Goal: Use online tool/utility: Use online tool/utility

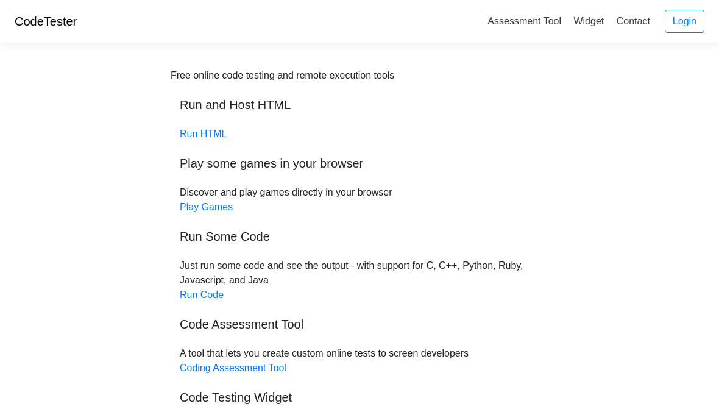
click at [187, 291] on link "Run Code" at bounding box center [202, 294] width 44 height 10
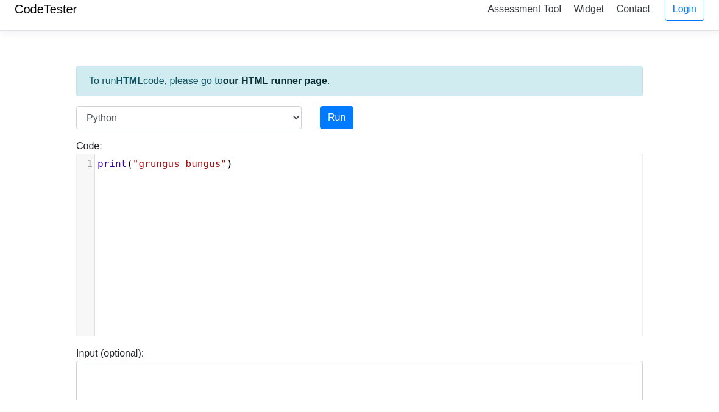
click at [338, 118] on button "Run" at bounding box center [337, 129] width 34 height 23
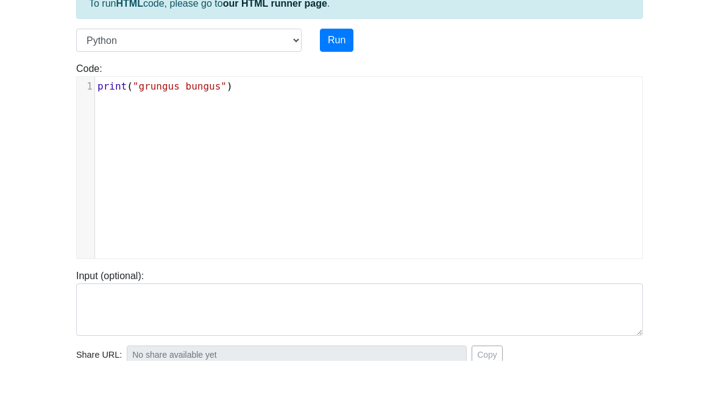
scroll to position [43, 0]
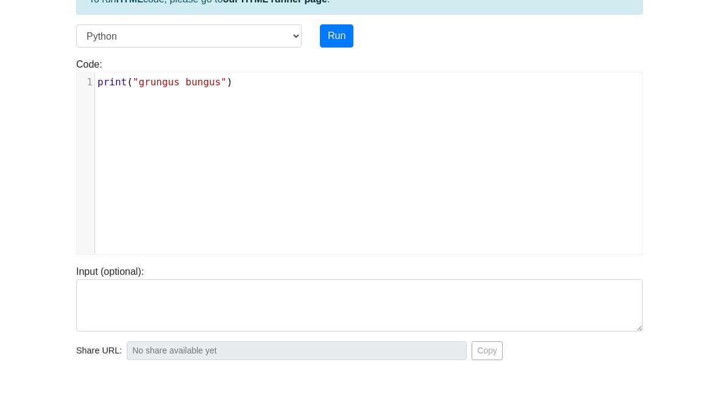
type input "[URL][DOMAIN_NAME]"
type textarea "Stdout: grungus bungus"
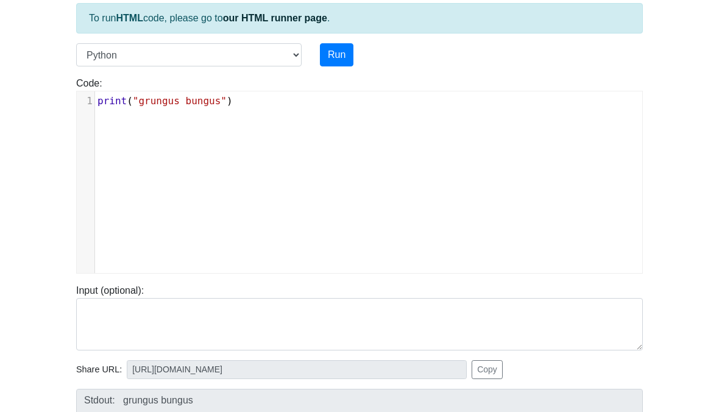
scroll to position [0, 0]
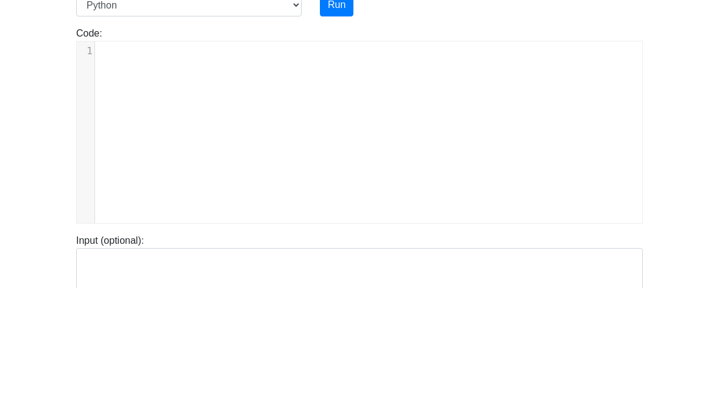
click at [717, 52] on body "CodeTester Assessment Tool Widget Contact Login To run HTML code, please go to …" at bounding box center [359, 325] width 719 height 650
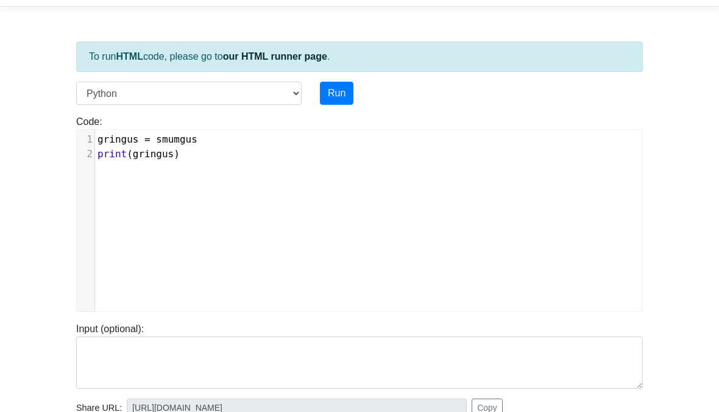
scroll to position [34, 0]
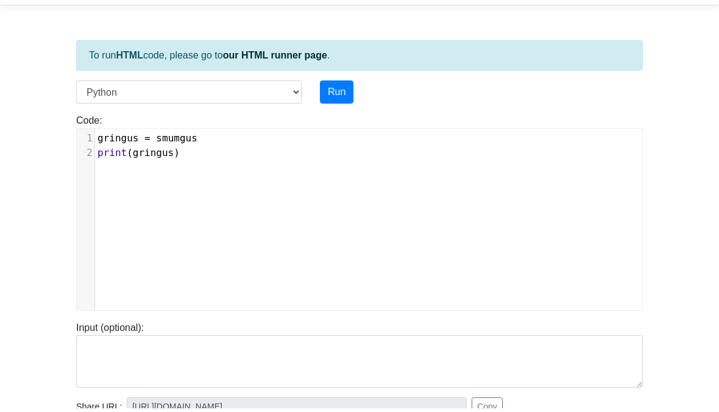
click at [339, 78] on div "To run HTML code, please go to our HTML runner page . Language C C++ Go Java Ja…" at bounding box center [359, 318] width 585 height 597
click at [338, 96] on button "Run" at bounding box center [337, 96] width 34 height 23
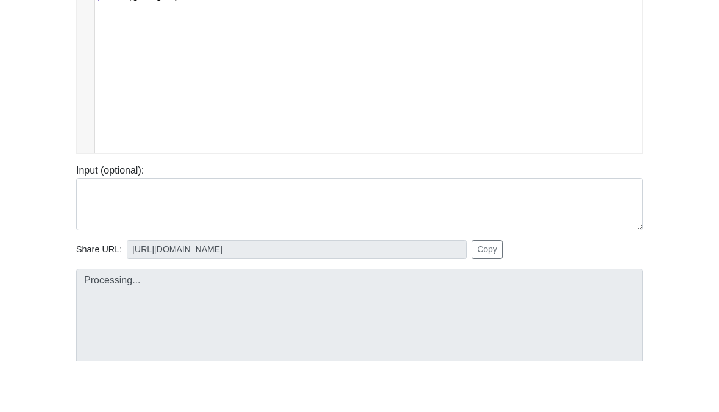
scroll to position [162, 0]
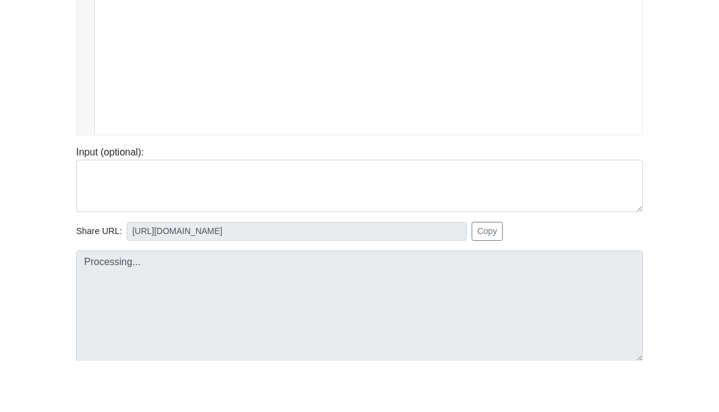
type input "[URL][DOMAIN_NAME]"
type textarea "Submission status: Runtime Error (NZEC) Stderr: Traceback (most recent call las…"
